Goal: Complete application form

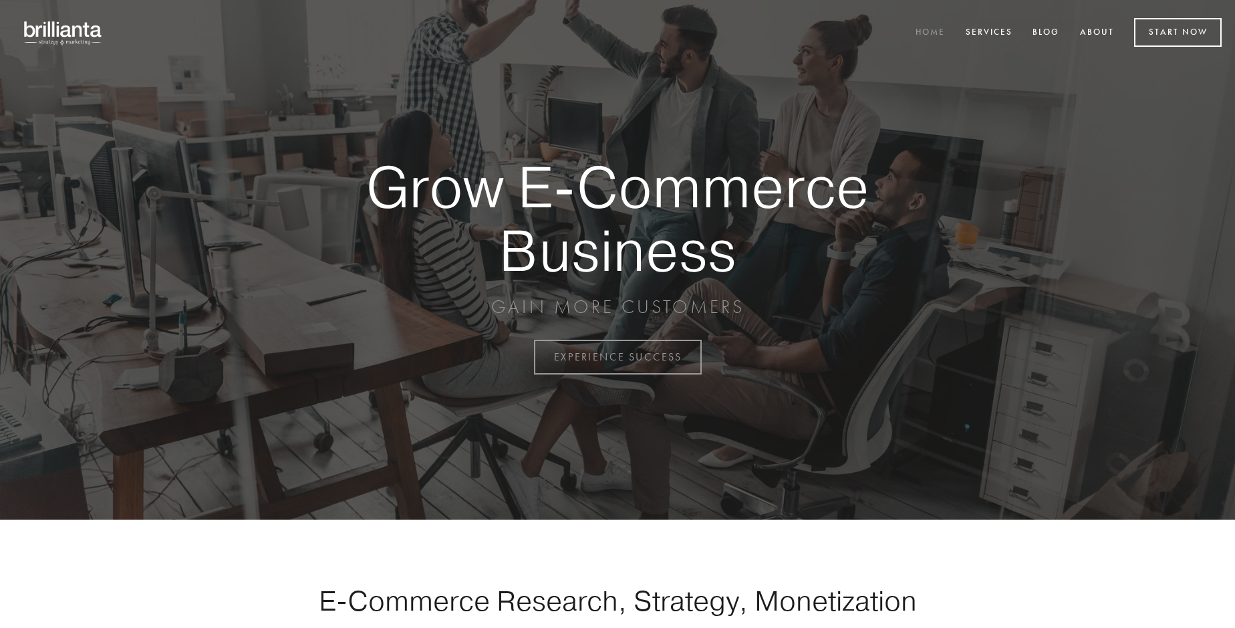
scroll to position [3503, 0]
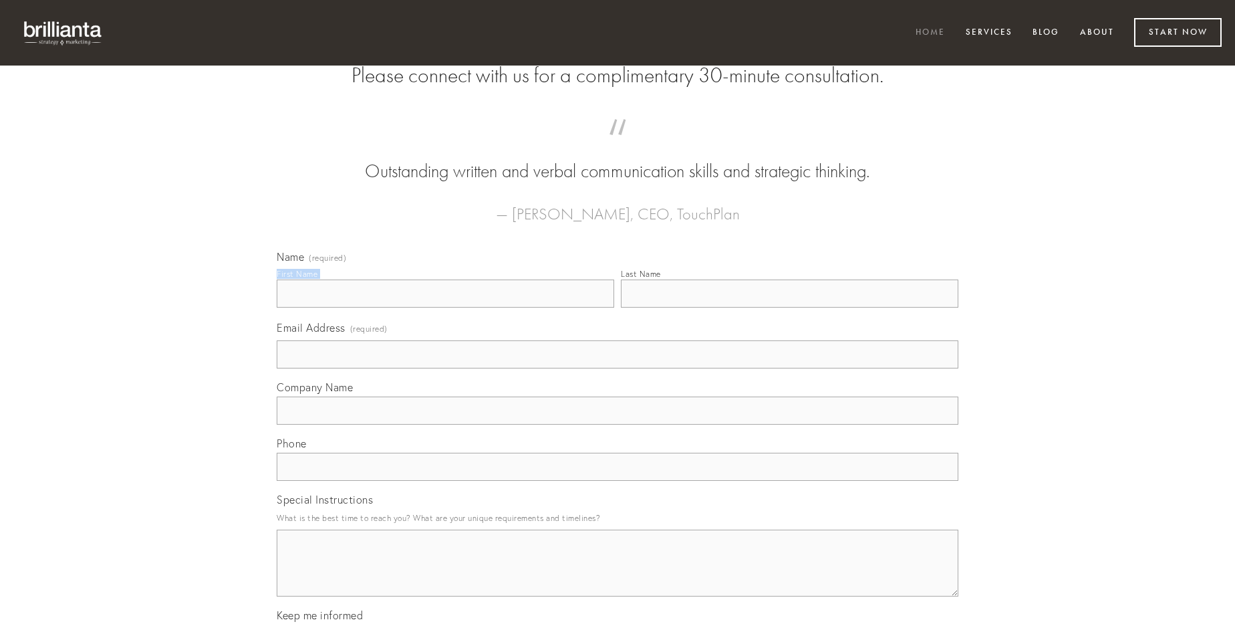
type input "[PERSON_NAME]"
click at [789, 307] on input "Last Name" at bounding box center [789, 293] width 337 height 28
type input "[PERSON_NAME]"
click at [617, 368] on input "Email Address (required)" at bounding box center [618, 354] width 682 height 28
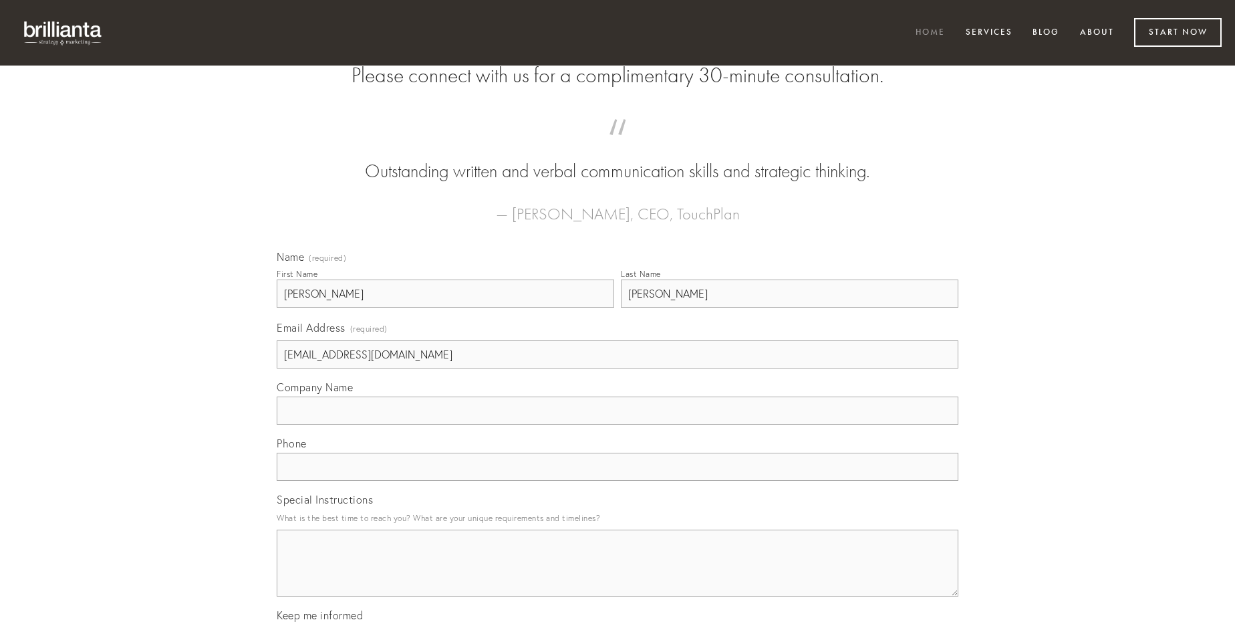
type input "[EMAIL_ADDRESS][DOMAIN_NAME]"
click at [617, 424] on input "Company Name" at bounding box center [618, 410] width 682 height 28
type input "turba"
click at [617, 480] on input "text" at bounding box center [618, 466] width 682 height 28
click at [617, 575] on textarea "Special Instructions" at bounding box center [618, 562] width 682 height 67
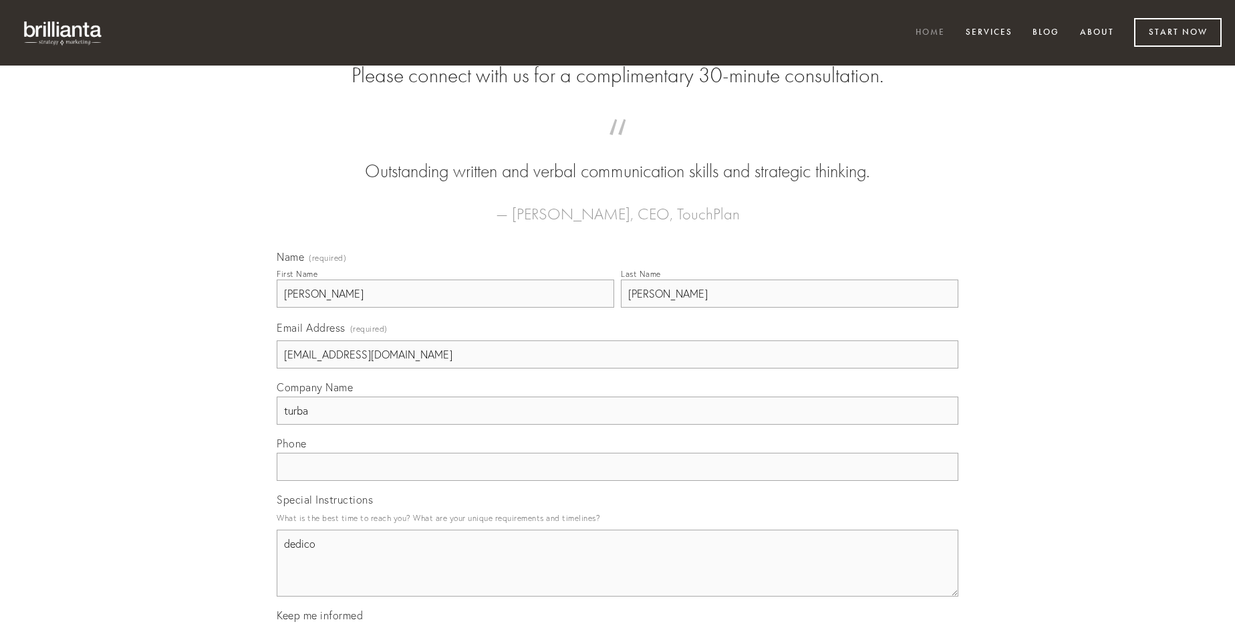
type textarea "dedico"
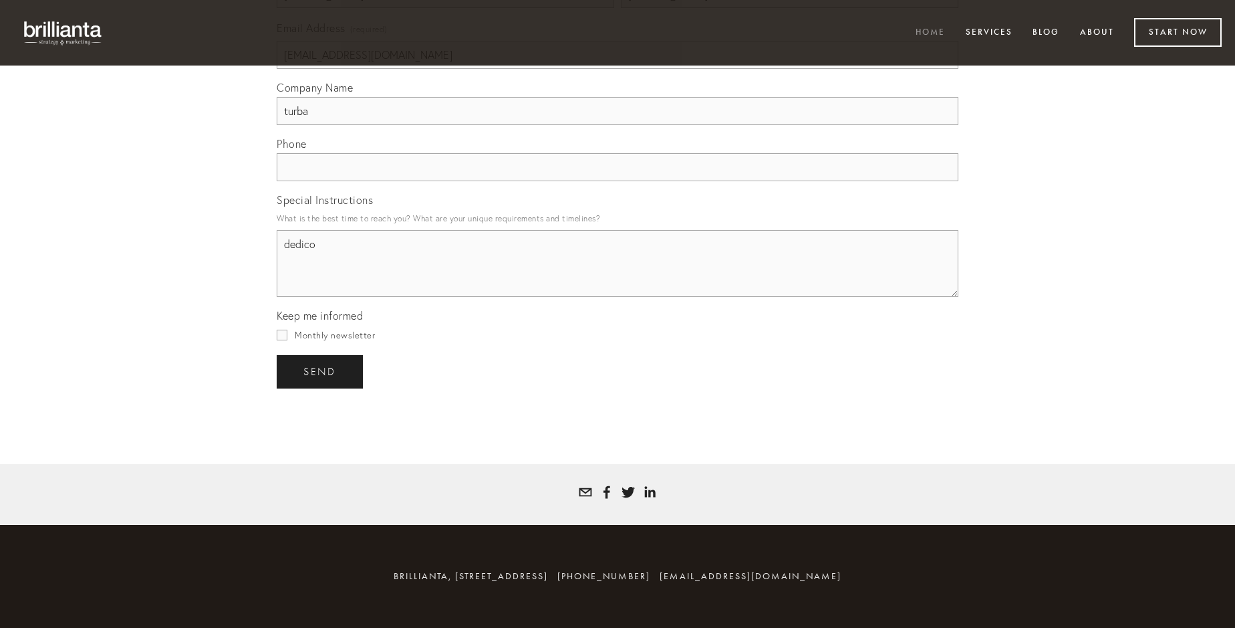
click at [321, 371] on span "send" at bounding box center [319, 372] width 33 height 12
